Goal: Task Accomplishment & Management: Complete application form

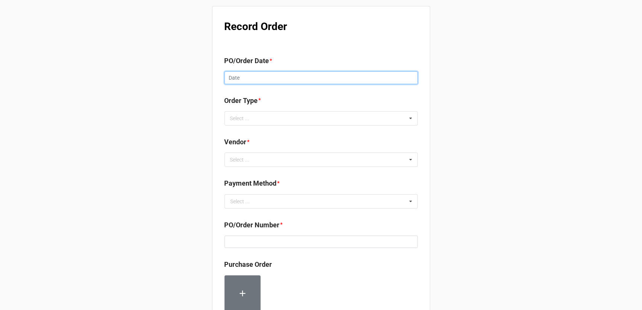
click at [324, 82] on input "text" at bounding box center [321, 77] width 193 height 13
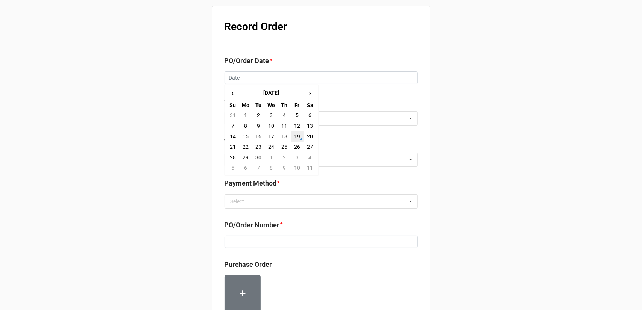
click at [298, 136] on td "19" at bounding box center [297, 136] width 13 height 11
type input "[DATE]"
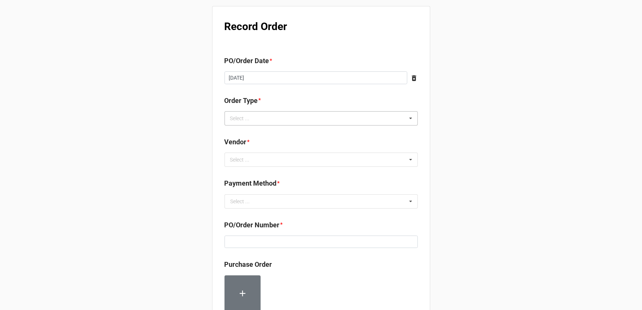
click at [272, 121] on div "Select ... Inventory Replenishment Item Requested Associated with a Specific Job" at bounding box center [321, 118] width 193 height 14
click at [276, 133] on span "Inventory Replenishment" at bounding box center [260, 132] width 58 height 6
click at [467, 145] on div "Record Order PO/Order Date * [DATE] ‹ [DATE] › Su Mo Tu We Th Fr Sa 31 1 2 3 4 …" at bounding box center [321, 288] width 642 height 577
click at [273, 161] on div "Select ... No results found." at bounding box center [321, 160] width 193 height 14
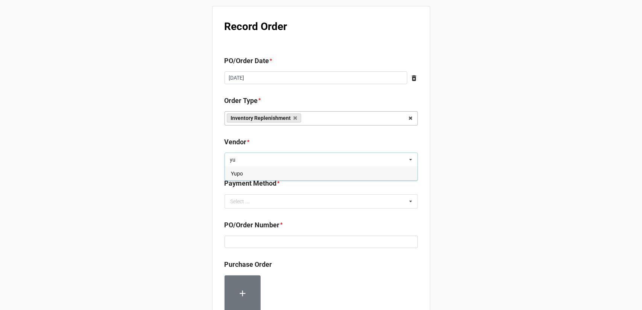
type input "yu"
click at [276, 178] on div "Yupo" at bounding box center [321, 174] width 193 height 14
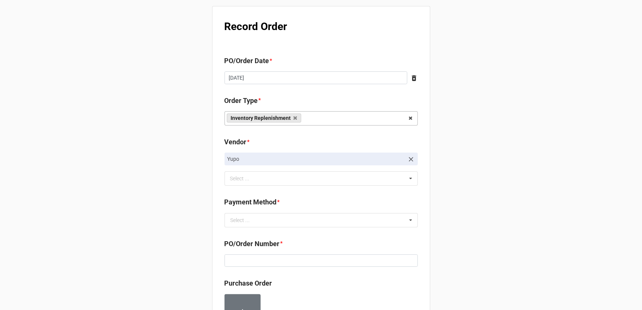
click at [541, 166] on div "Record Order PO/Order Date * [DATE] ‹ [DATE] › Su Mo Tu We Th Fr Sa 31 1 2 3 4 …" at bounding box center [321, 298] width 642 height 596
click at [318, 229] on div "Payment Method * Select ... Terms/Invoiced Credit Card ACH Other" at bounding box center [321, 214] width 193 height 35
click at [318, 222] on input "text" at bounding box center [321, 221] width 193 height 14
click at [293, 235] on div "Terms/Invoiced" at bounding box center [321, 234] width 193 height 14
click at [469, 225] on div "Record Order PO/Order Date * [DATE] ‹ [DATE] › Su Mo Tu We Th Fr Sa 31 1 2 3 4 …" at bounding box center [321, 298] width 642 height 596
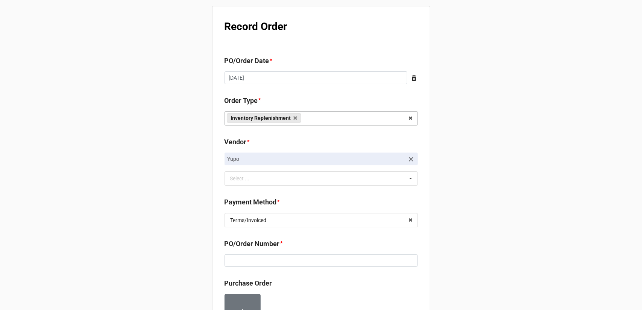
click at [324, 267] on div "PO/Order Number *" at bounding box center [321, 256] width 193 height 34
click at [323, 264] on input at bounding box center [321, 261] width 193 height 13
paste input "160205"
type input "160205"
click at [472, 238] on div "Record Order PO/Order Date * [DATE] ‹ [DATE] › Su Mo Tu We Th Fr Sa 31 1 2 3 4 …" at bounding box center [321, 298] width 642 height 596
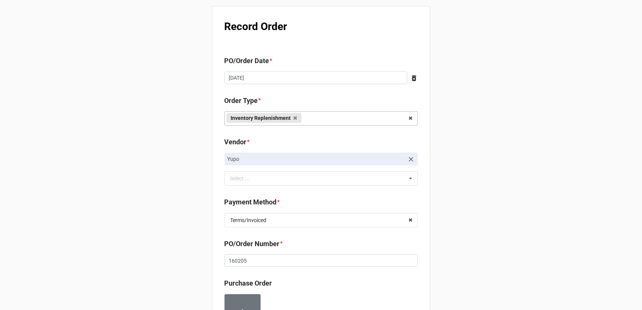
scroll to position [188, 0]
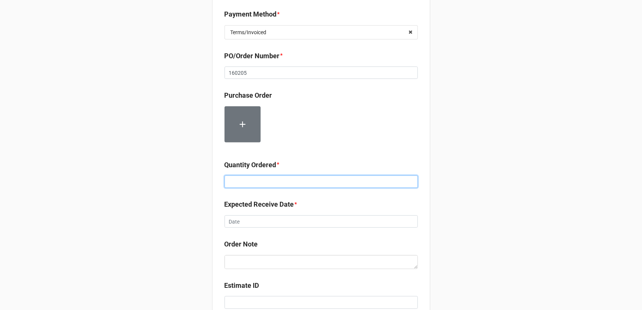
click at [291, 181] on input at bounding box center [321, 182] width 193 height 13
type input "40000"
click at [502, 161] on div "Record Order PO/Order Date * [DATE] ‹ [DATE] › Su Mo Tu We Th Fr Sa 31 1 2 3 4 …" at bounding box center [321, 110] width 642 height 596
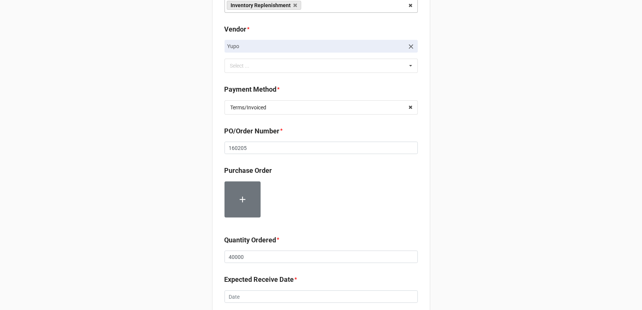
scroll to position [247, 0]
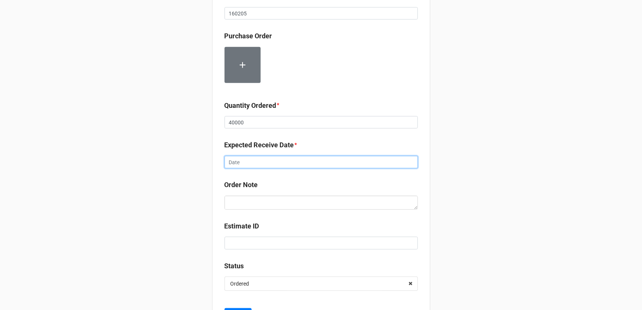
click at [288, 162] on input "text" at bounding box center [321, 162] width 193 height 13
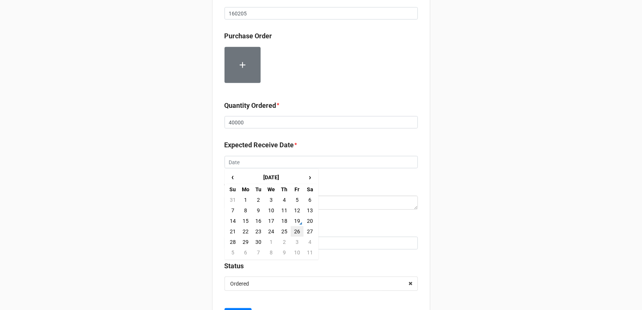
click at [294, 231] on td "26" at bounding box center [297, 231] width 13 height 11
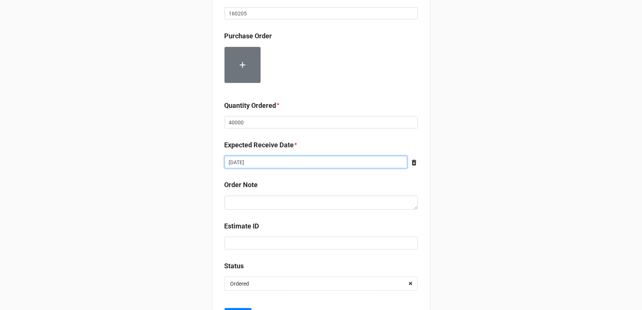
click at [333, 161] on input "[DATE]" at bounding box center [316, 162] width 183 height 13
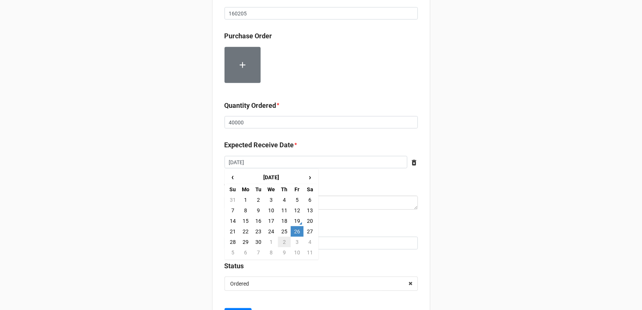
click at [287, 240] on td "2" at bounding box center [284, 242] width 13 height 11
type input "[DATE]"
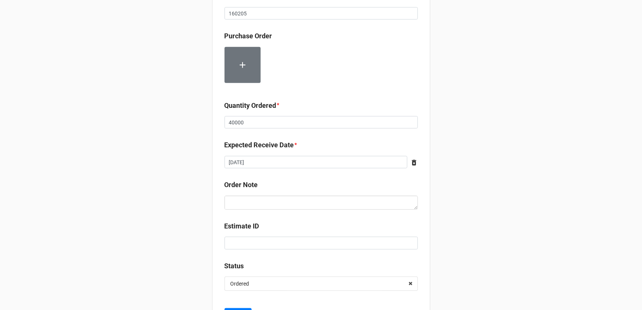
click at [454, 206] on div "Record Order PO/Order Date * [DATE] ‹ [DATE] › Su Mo Tu We Th Fr Sa 31 1 2 3 4 …" at bounding box center [321, 51] width 642 height 596
click at [502, 204] on div "Record Order PO/Order Date * [DATE] ‹ [DATE] › Su Mo Tu We Th Fr Sa 31 1 2 3 4 …" at bounding box center [321, 51] width 642 height 596
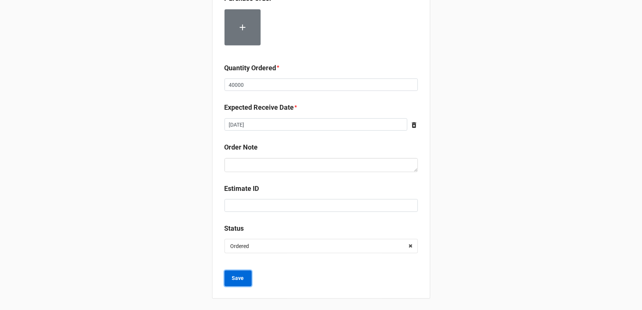
click at [242, 278] on button "Save" at bounding box center [238, 279] width 27 height 16
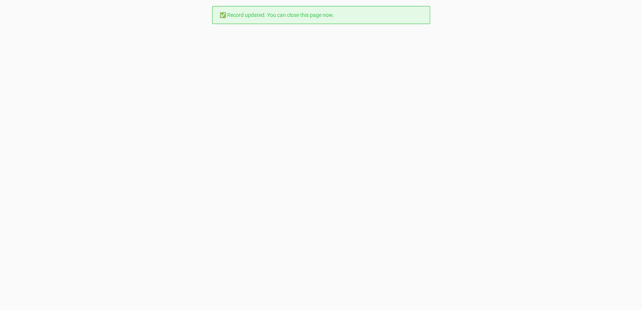
scroll to position [0, 0]
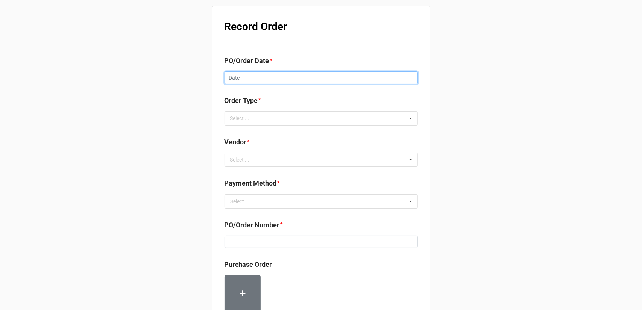
click at [314, 75] on input "text" at bounding box center [321, 77] width 193 height 13
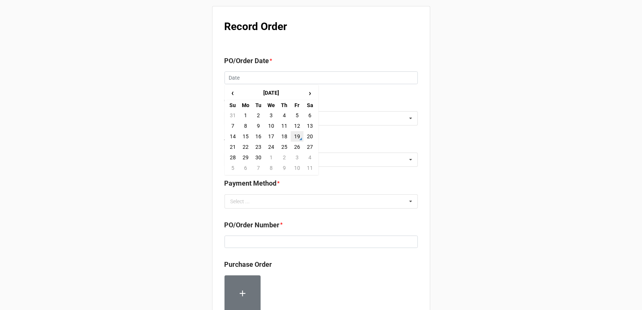
click at [295, 137] on td "19" at bounding box center [297, 136] width 13 height 11
type input "[DATE]"
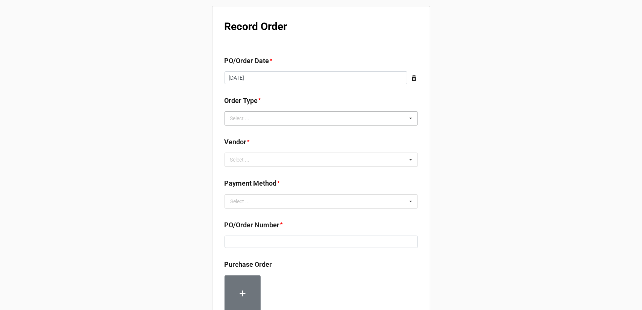
click at [296, 115] on div "Select ... Inventory Replenishment Item Requested Associated with a Specific Job" at bounding box center [321, 118] width 193 height 14
click at [291, 133] on div "Inventory Replenishment" at bounding box center [321, 132] width 193 height 14
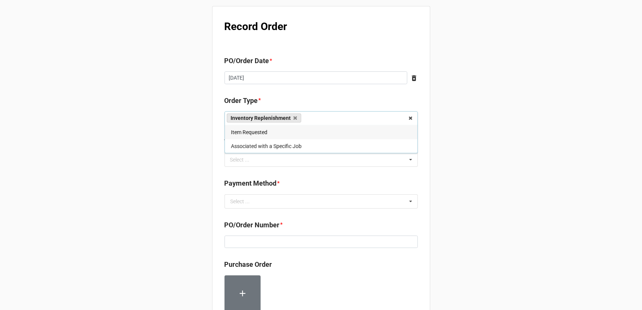
click at [439, 146] on div "Record Order PO/Order Date * [DATE] ‹ [DATE] › Su Mo Tu We Th Fr Sa 31 1 2 3 4 …" at bounding box center [321, 288] width 642 height 577
click at [349, 159] on div "Select ... No results found." at bounding box center [321, 160] width 193 height 14
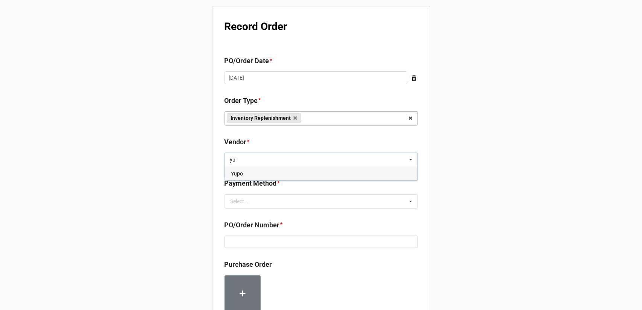
type input "yu"
click at [315, 174] on div "Yupo" at bounding box center [321, 174] width 193 height 14
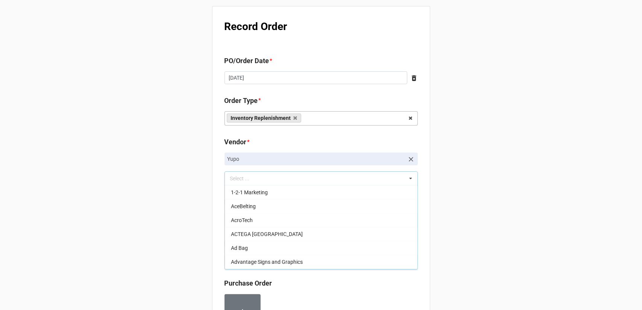
click at [513, 176] on div "Record Order PO/Order Date * [DATE] ‹ [DATE] › Su Mo Tu We Th Fr Sa 31 1 2 3 4 …" at bounding box center [321, 298] width 642 height 596
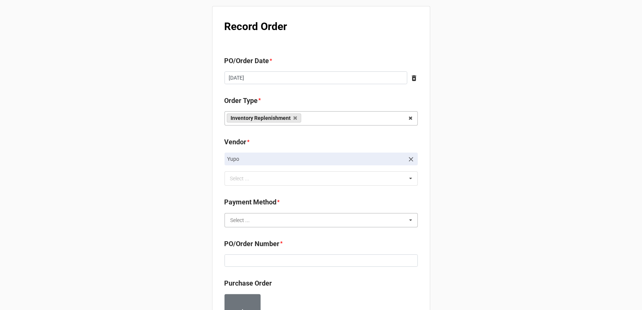
click at [330, 215] on input "text" at bounding box center [321, 221] width 193 height 14
click at [282, 236] on div "Terms/Invoiced" at bounding box center [321, 234] width 193 height 14
click at [471, 235] on div "Record Order PO/Order Date * [DATE] ‹ [DATE] › Su Mo Tu We Th Fr Sa 31 1 2 3 4 …" at bounding box center [321, 298] width 642 height 596
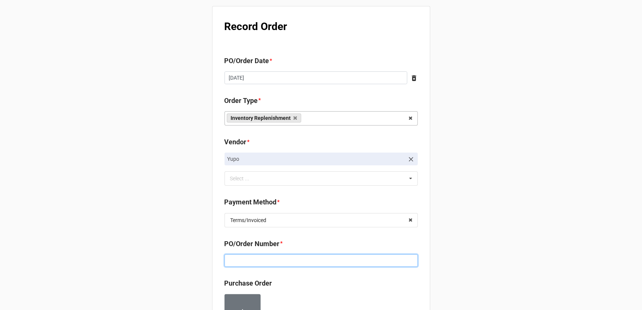
click at [328, 258] on input at bounding box center [321, 261] width 193 height 13
paste input "160205"
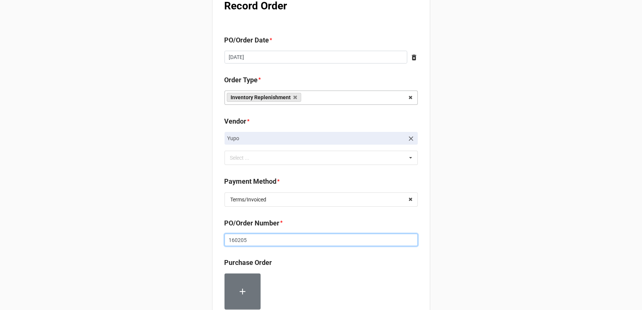
scroll to position [113, 0]
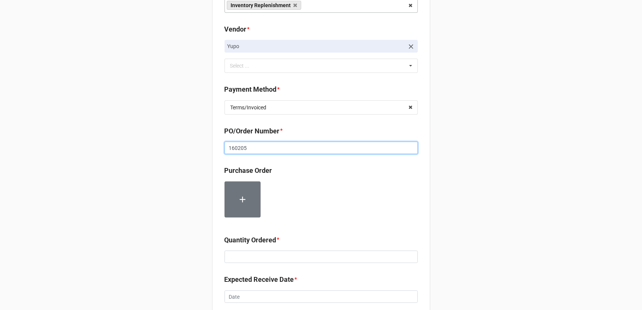
type input "160205"
click at [277, 251] on input at bounding box center [321, 257] width 193 height 13
type input "20000"
click at [425, 218] on div "Record Order PO/Order Date * [DATE] ‹ [DATE] › Su Mo Tu We Th Fr Sa 31 1 2 3 4 …" at bounding box center [321, 182] width 218 height 578
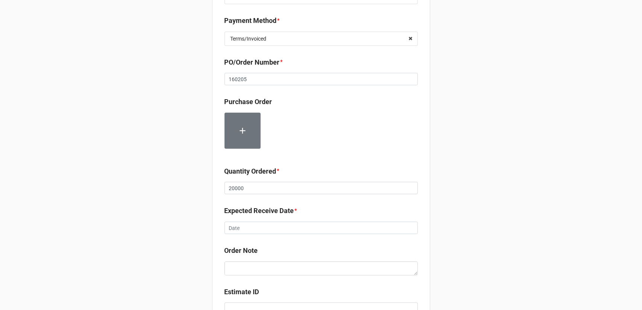
scroll to position [188, 0]
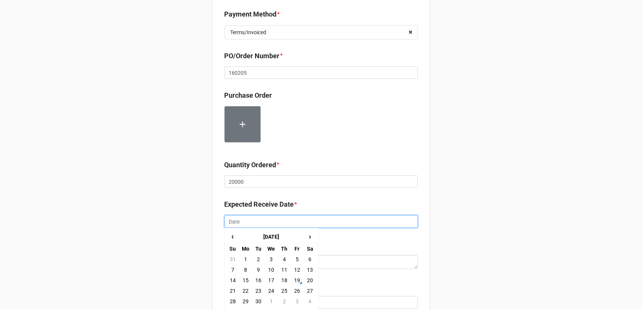
click at [358, 225] on input "text" at bounding box center [321, 222] width 193 height 13
click at [293, 297] on td "3" at bounding box center [297, 301] width 13 height 11
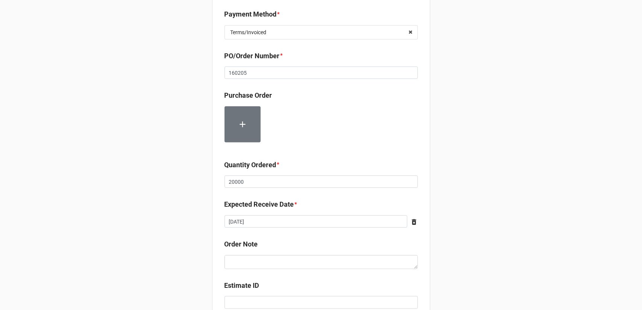
click at [466, 215] on div "Record Order PO/Order Date * [DATE] ‹ [DATE] › Su Mo Tu We Th Fr Sa 31 1 2 3 4 …" at bounding box center [321, 110] width 642 height 596
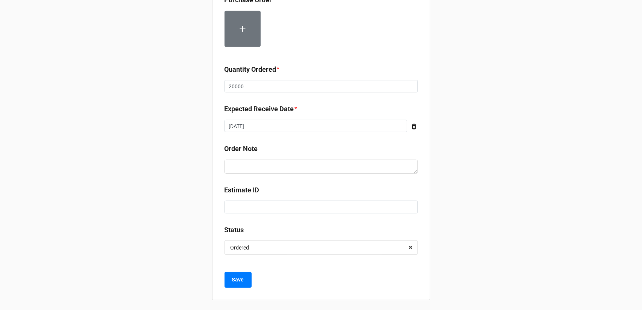
scroll to position [285, 0]
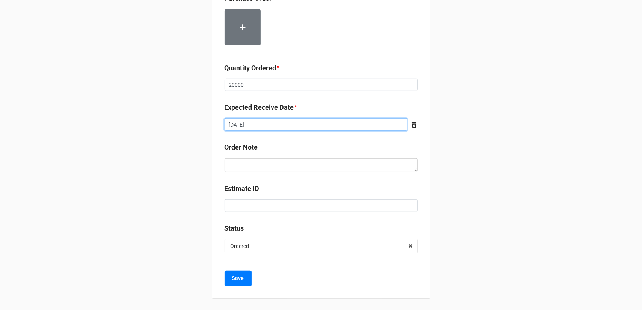
click at [387, 123] on input "10/3/2025" at bounding box center [316, 124] width 183 height 13
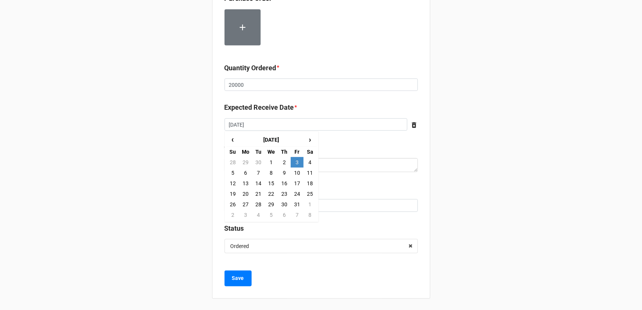
click at [284, 166] on td "2" at bounding box center [284, 162] width 13 height 11
type input "[DATE]"
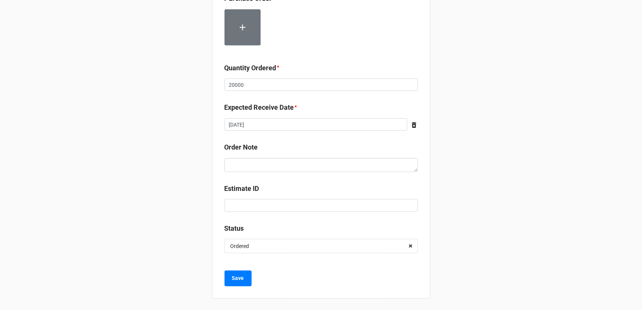
click at [466, 179] on div "Record Order PO/Order Date * [DATE] ‹ [DATE] › Su Mo Tu We Th Fr Sa 31 1 2 3 4 …" at bounding box center [321, 13] width 642 height 596
click at [229, 274] on button "Save" at bounding box center [238, 279] width 27 height 16
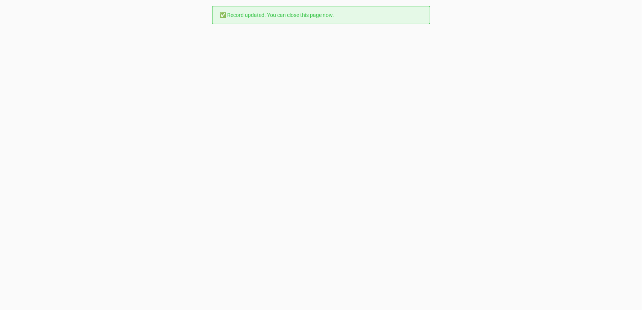
scroll to position [0, 0]
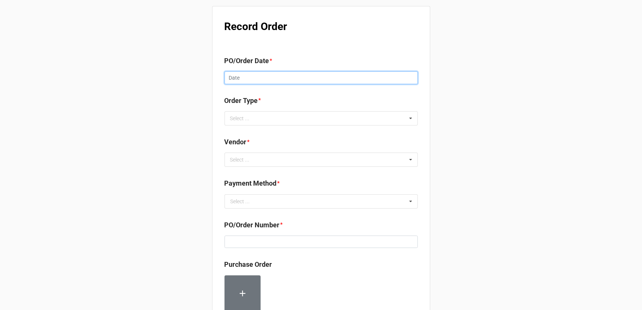
click at [311, 72] on input "text" at bounding box center [321, 77] width 193 height 13
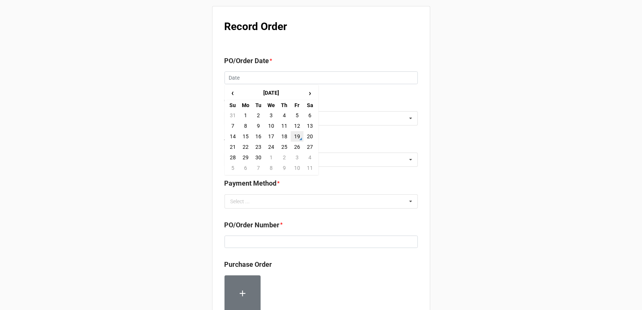
click at [298, 135] on td "19" at bounding box center [297, 136] width 13 height 11
type input "[DATE]"
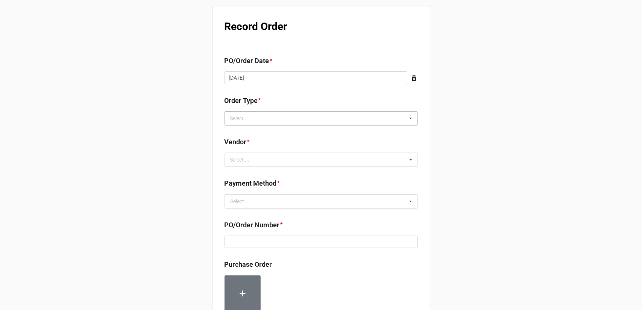
click at [311, 120] on div "Select ... Inventory Replenishment Item Requested Associated with a Specific Job" at bounding box center [321, 118] width 193 height 14
click at [300, 133] on div "Inventory Replenishment" at bounding box center [321, 132] width 193 height 14
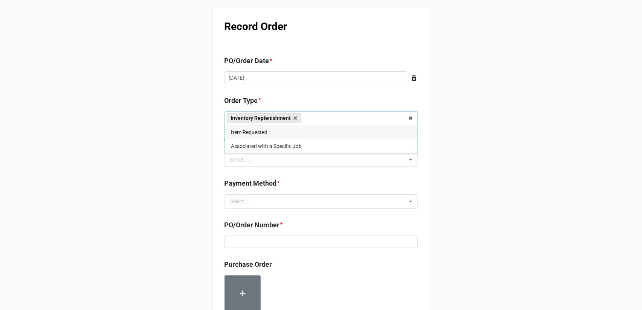
click at [449, 160] on div "Record Order PO/Order Date * [DATE] ‹ [DATE] › Su Mo Tu We Th Fr Sa 31 1 2 3 4 …" at bounding box center [321, 288] width 642 height 577
click at [363, 159] on div "Select ... No results found." at bounding box center [321, 160] width 193 height 14
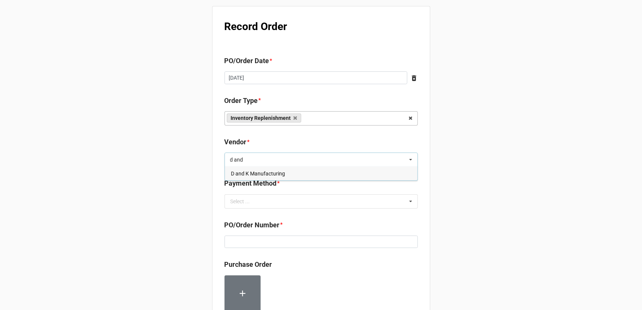
type input "d and"
click at [325, 174] on div "D and K Manufacturing" at bounding box center [321, 174] width 193 height 14
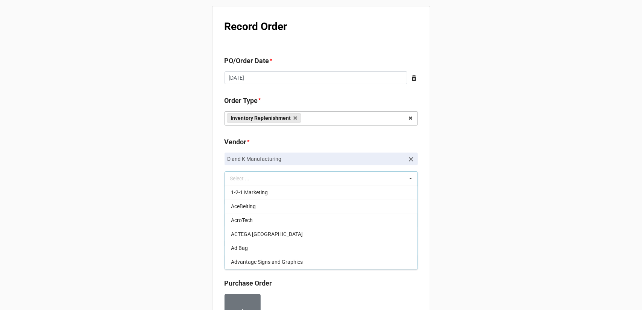
click at [515, 177] on div "Record Order PO/Order Date * 9/19/2025 ‹ September 2025 › Su Mo Tu We Th Fr Sa …" at bounding box center [321, 298] width 642 height 596
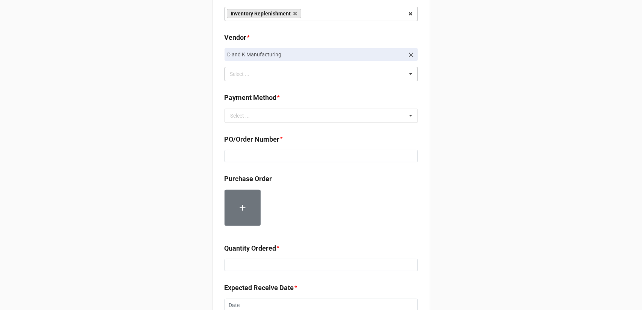
scroll to position [113, 0]
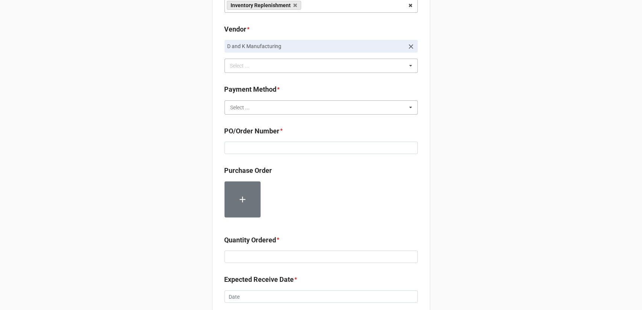
click at [364, 107] on input "text" at bounding box center [321, 108] width 193 height 14
click at [348, 121] on div "Terms/Invoiced" at bounding box center [321, 121] width 193 height 14
click at [456, 126] on div "Record Order PO/Order Date * 9/19/2025 ‹ September 2025 › Su Mo Tu We Th Fr Sa …" at bounding box center [321, 185] width 642 height 596
click at [331, 145] on input at bounding box center [321, 148] width 193 height 13
paste input "160206"
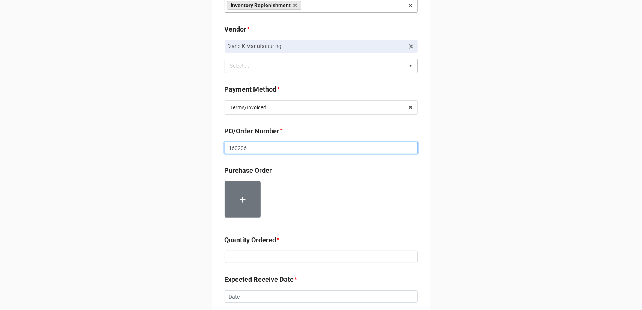
type input "160206"
click at [466, 159] on div "Record Order PO/Order Date * 9/19/2025 ‹ September 2025 › Su Mo Tu We Th Fr Sa …" at bounding box center [321, 185] width 642 height 596
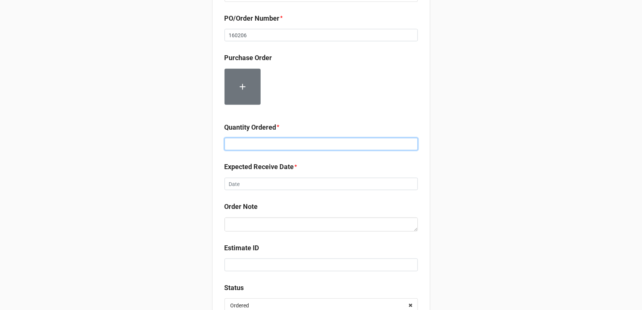
click at [270, 144] on input at bounding box center [321, 144] width 193 height 13
type input "18"
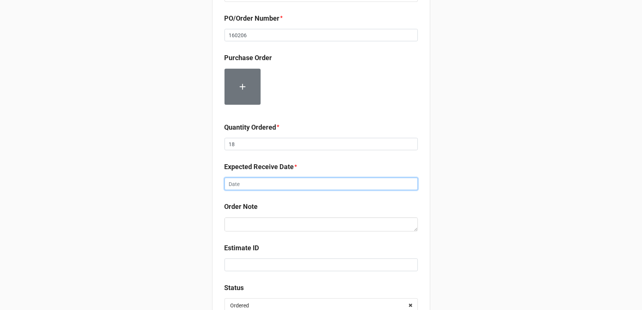
click at [308, 182] on input "text" at bounding box center [321, 184] width 193 height 13
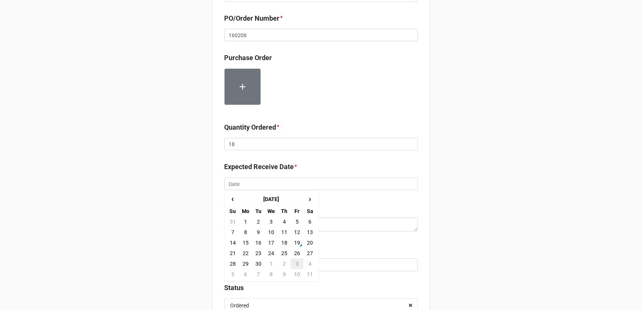
click at [293, 261] on td "3" at bounding box center [297, 264] width 13 height 11
type input "10/3/2025"
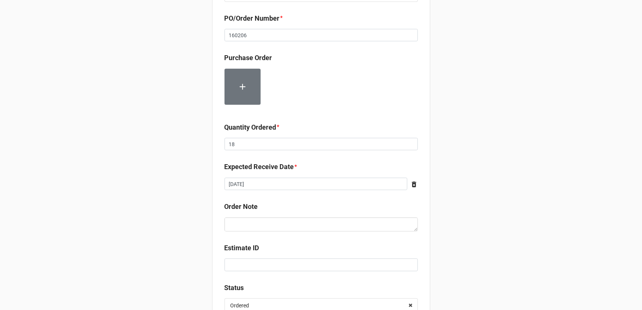
click at [481, 194] on div "Record Order PO/Order Date * 9/19/2025 ‹ September 2025 › Su Mo Tu We Th Fr Sa …" at bounding box center [321, 72] width 642 height 596
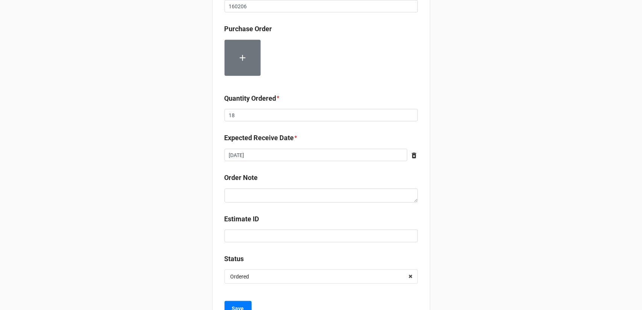
scroll to position [285, 0]
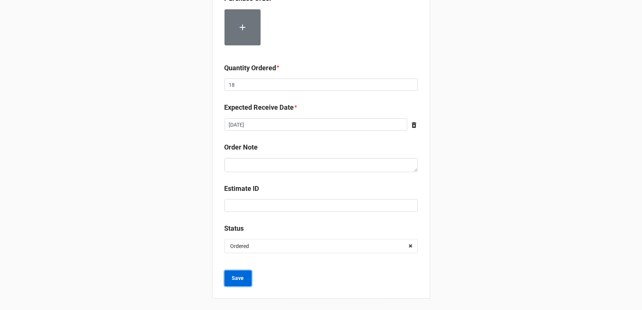
click at [241, 277] on b "Save" at bounding box center [238, 279] width 12 height 8
